Goal: Task Accomplishment & Management: Manage account settings

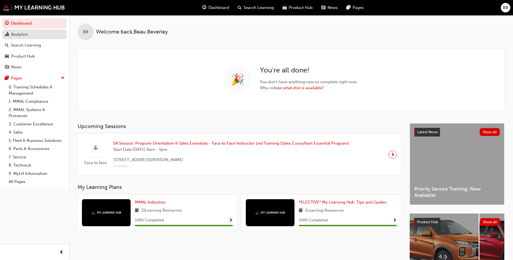
click at [26, 33] on div "Analytics" at bounding box center [19, 34] width 17 height 6
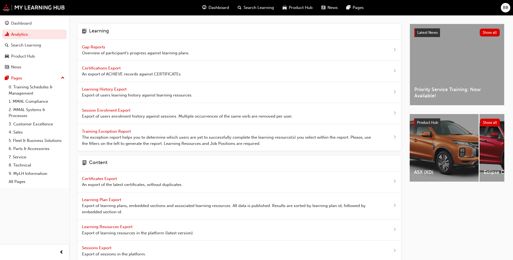
click at [95, 47] on span "Gap Reports" at bounding box center [94, 47] width 24 height 5
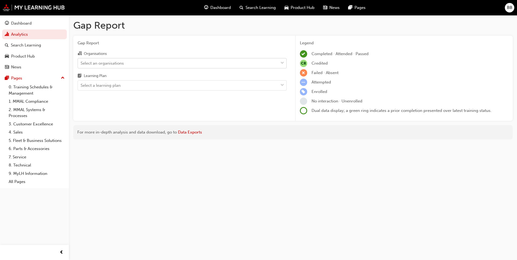
click at [158, 66] on div "Select an organisations" at bounding box center [178, 62] width 200 height 9
click at [81, 65] on input "Organisations Select an organisations" at bounding box center [81, 63] width 1 height 5
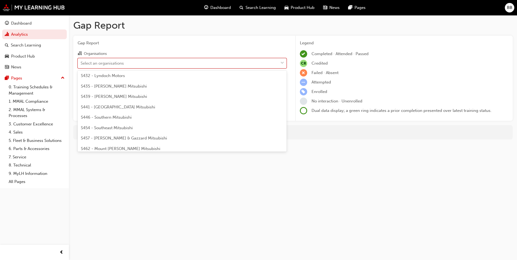
scroll to position [1162, 0]
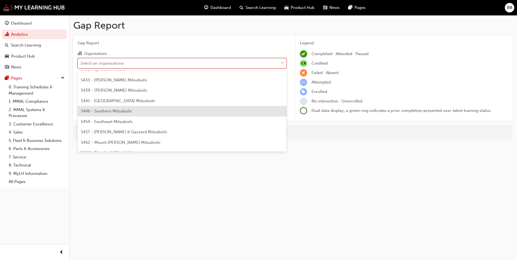
click at [147, 112] on div "S446 - Southern Mitsubishi" at bounding box center [182, 111] width 209 height 11
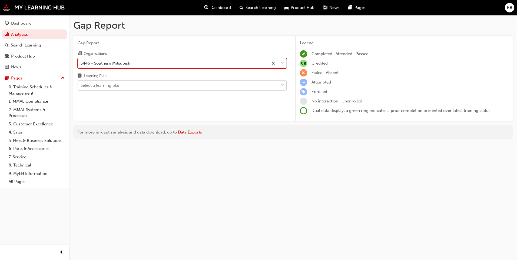
click at [155, 86] on div "Select a learning plan" at bounding box center [178, 85] width 200 height 9
click at [81, 86] on input "Learning Plan Select a learning plan" at bounding box center [81, 85] width 1 height 5
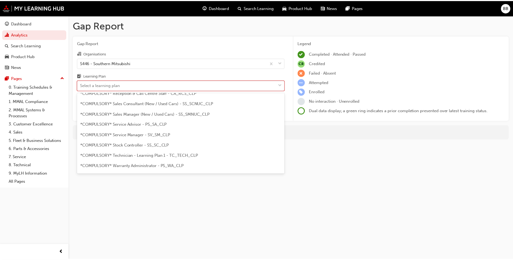
scroll to position [162, 0]
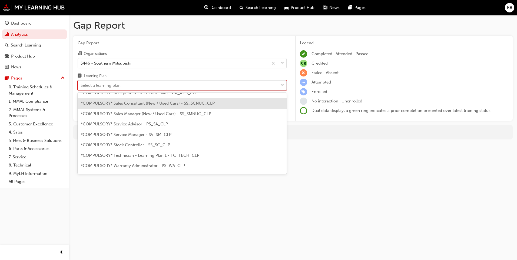
click at [155, 107] on div "*COMPULSORY* Sales Consultant (New / Used Cars) - SS_SCNUC_CLP" at bounding box center [182, 103] width 209 height 11
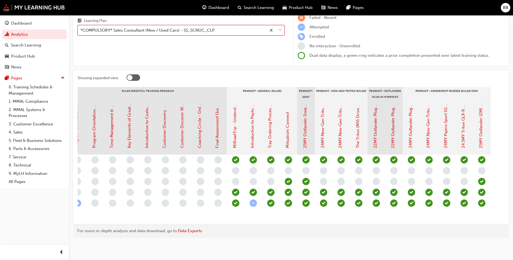
scroll to position [0, 533]
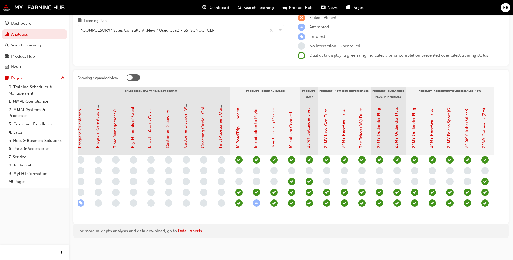
click at [406, 233] on div "For more in-depth analysis and data download, go to Data Exports" at bounding box center [290, 231] width 427 height 6
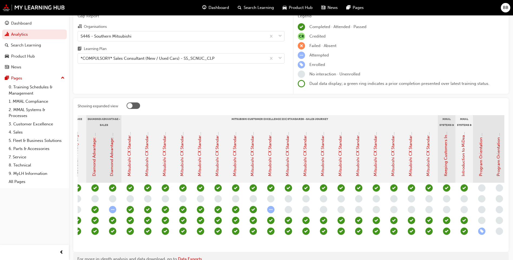
scroll to position [0, 0]
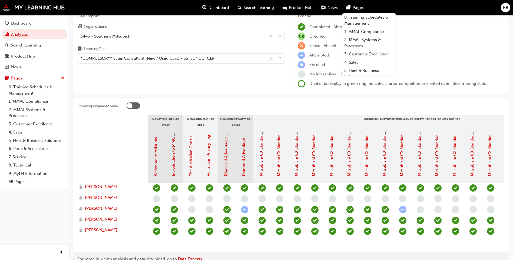
drag, startPoint x: 176, startPoint y: 247, endPoint x: 260, endPoint y: 244, distance: 84.1
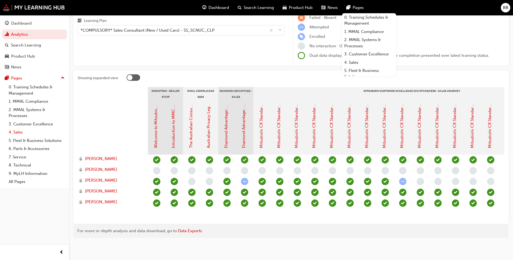
click at [26, 131] on link "4. Sales" at bounding box center [36, 132] width 60 height 8
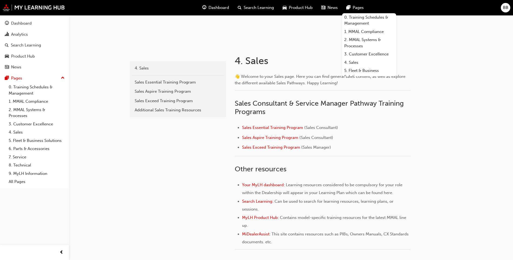
scroll to position [108, 0]
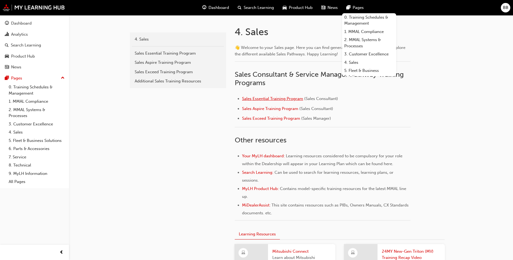
click at [277, 99] on span "Sales Essential Training Program" at bounding box center [272, 98] width 61 height 5
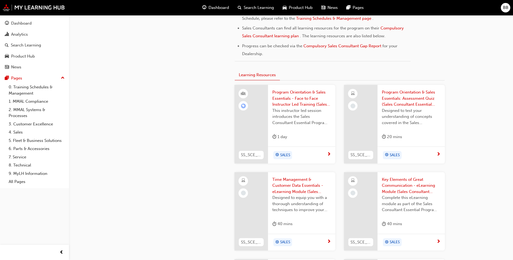
scroll to position [324, 0]
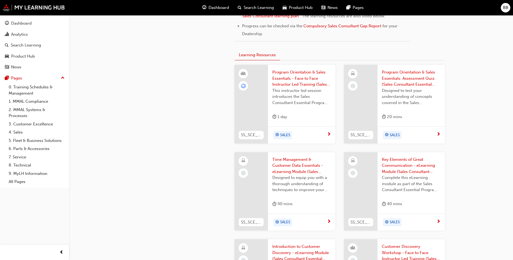
click at [305, 76] on span "Program Orientation & Sales Essentials - Face to Face Instructor Led Training (…" at bounding box center [301, 78] width 59 height 18
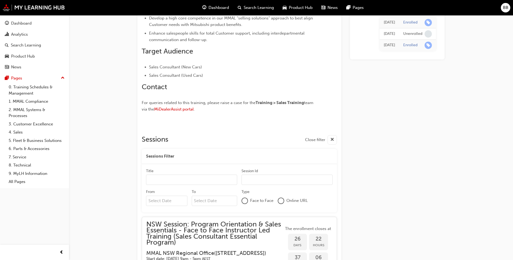
scroll to position [542, 0]
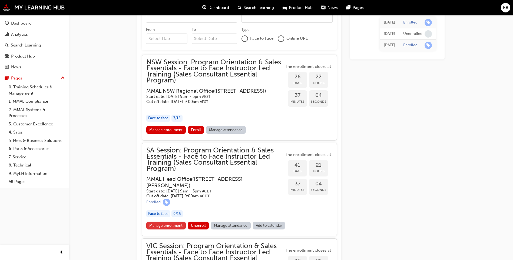
click at [174, 229] on link "Manage enrollment" at bounding box center [165, 226] width 39 height 8
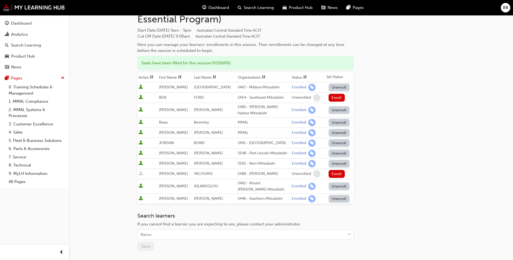
scroll to position [81, 0]
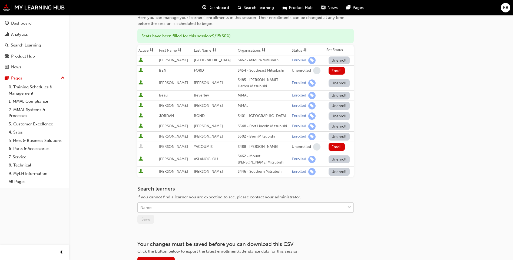
click at [164, 205] on div "Name" at bounding box center [242, 207] width 208 height 9
type input "[PERSON_NAME]"
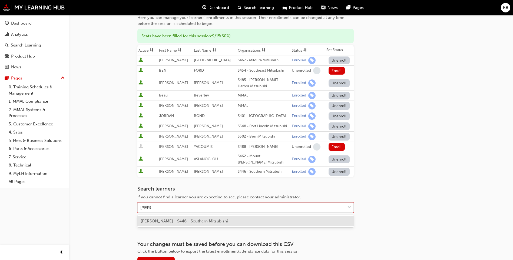
click at [166, 220] on span "[PERSON_NAME] - S446 - Southern Mitsubishi" at bounding box center [184, 221] width 87 height 5
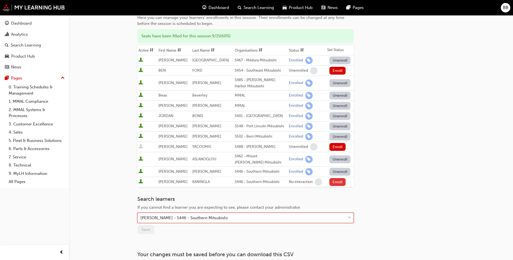
click at [333, 181] on button "Enroll" at bounding box center [337, 182] width 16 height 8
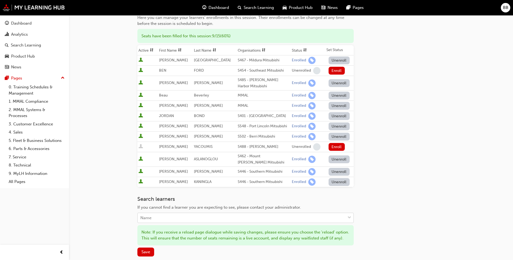
scroll to position [156, 0]
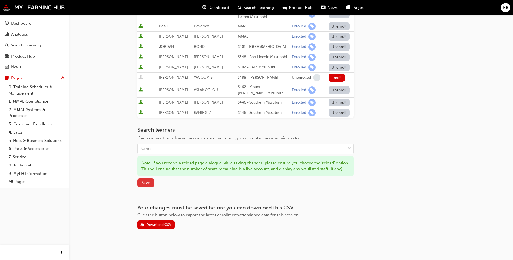
click at [148, 181] on span "Save" at bounding box center [145, 182] width 9 height 5
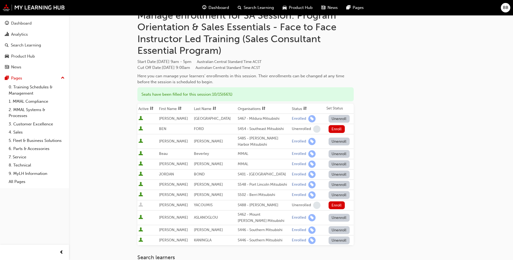
scroll to position [0, 0]
